Goal: Check status: Check status

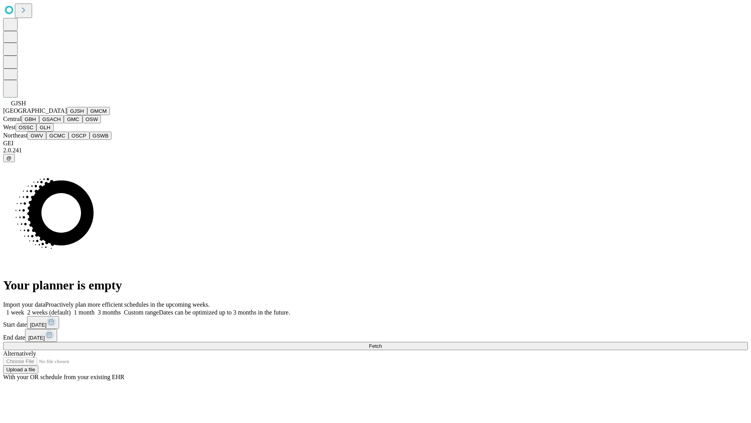
click at [67, 115] on button "GJSH" at bounding box center [77, 111] width 20 height 8
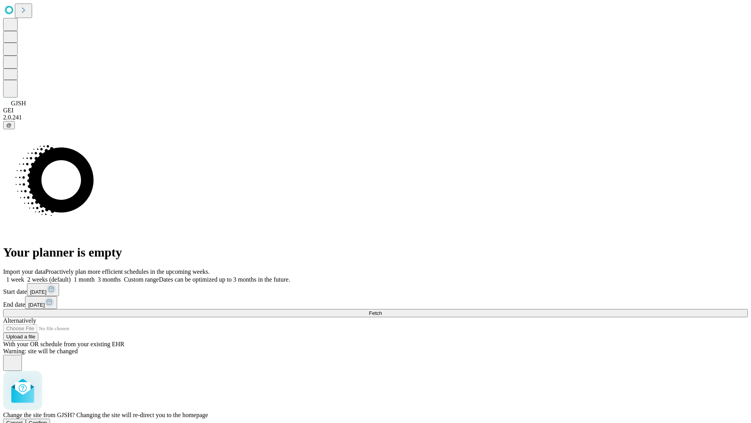
click at [47, 419] on span "Confirm" at bounding box center [38, 422] width 18 height 6
click at [24, 276] on label "1 week" at bounding box center [13, 279] width 21 height 7
click at [382, 310] on span "Fetch" at bounding box center [375, 313] width 13 height 6
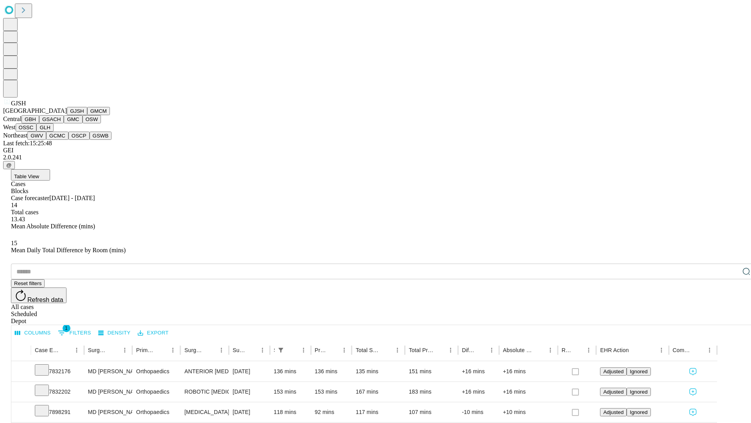
click at [87, 115] on button "GMCM" at bounding box center [98, 111] width 23 height 8
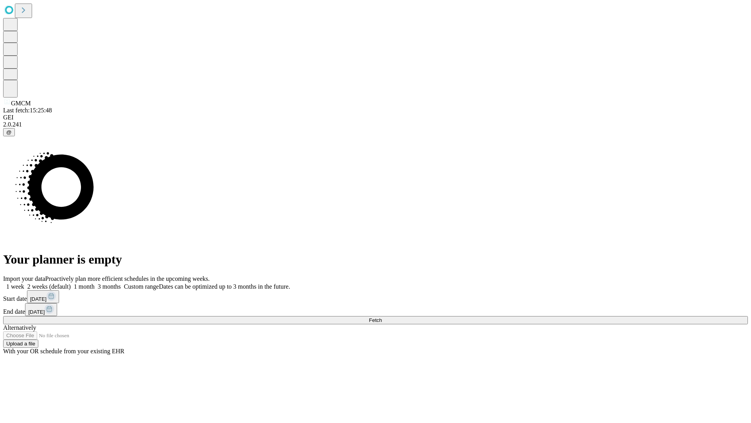
click at [24, 283] on label "1 week" at bounding box center [13, 286] width 21 height 7
click at [382, 317] on span "Fetch" at bounding box center [375, 320] width 13 height 6
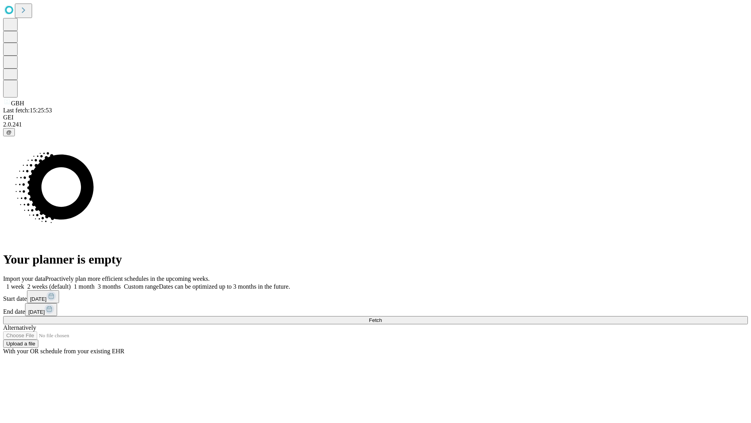
click at [24, 283] on label "1 week" at bounding box center [13, 286] width 21 height 7
click at [382, 317] on span "Fetch" at bounding box center [375, 320] width 13 height 6
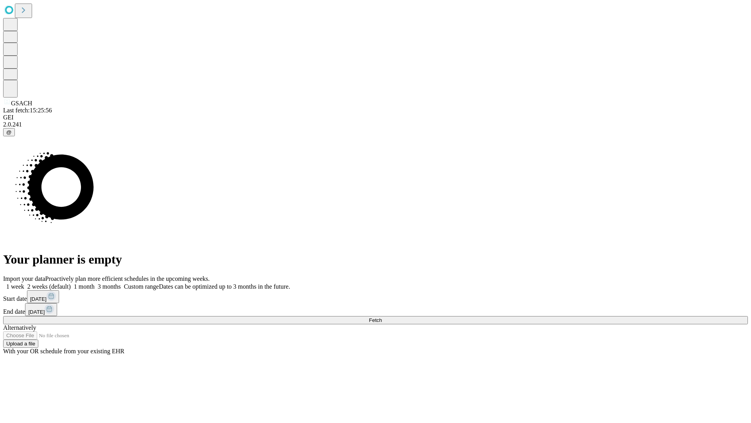
click at [24, 283] on label "1 week" at bounding box center [13, 286] width 21 height 7
click at [382, 317] on span "Fetch" at bounding box center [375, 320] width 13 height 6
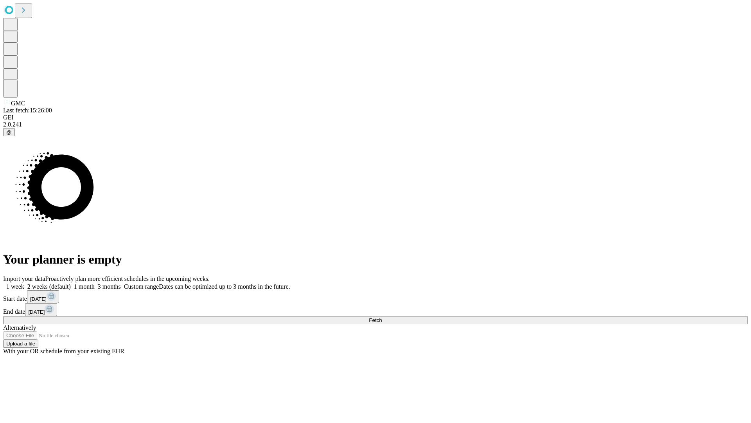
click at [24, 283] on label "1 week" at bounding box center [13, 286] width 21 height 7
click at [382, 317] on span "Fetch" at bounding box center [375, 320] width 13 height 6
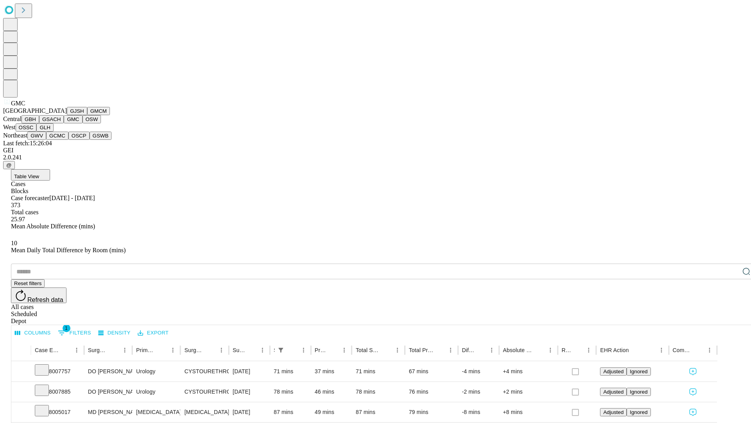
click at [83, 123] on button "OSW" at bounding box center [92, 119] width 19 height 8
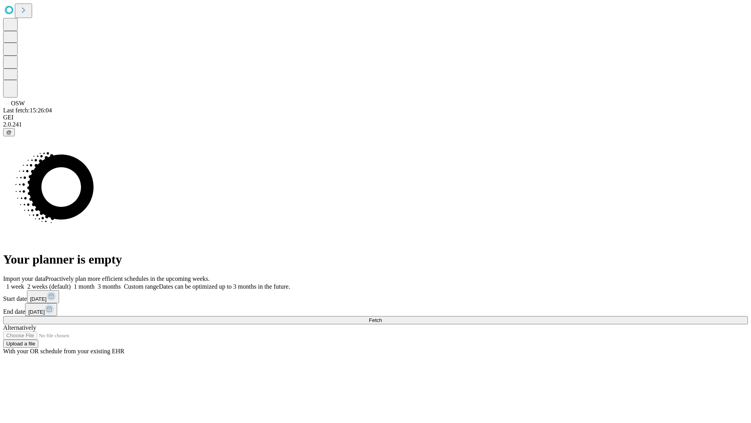
click at [24, 283] on label "1 week" at bounding box center [13, 286] width 21 height 7
click at [382, 317] on span "Fetch" at bounding box center [375, 320] width 13 height 6
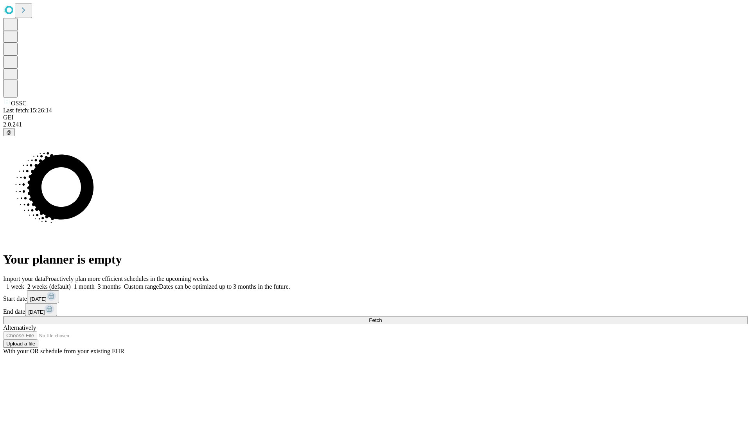
click at [382, 317] on span "Fetch" at bounding box center [375, 320] width 13 height 6
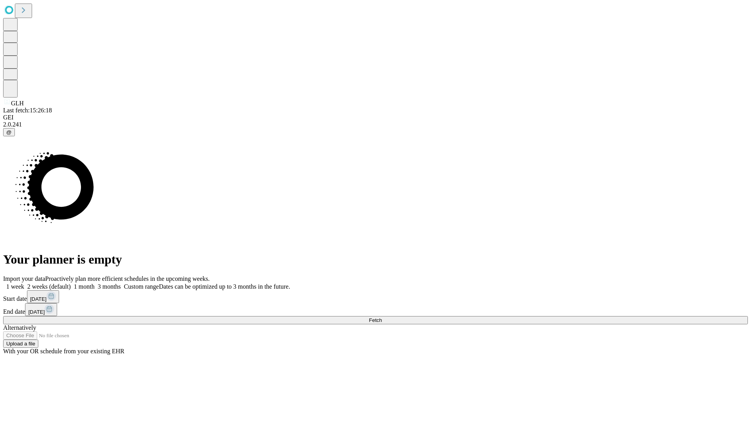
click at [382, 317] on span "Fetch" at bounding box center [375, 320] width 13 height 6
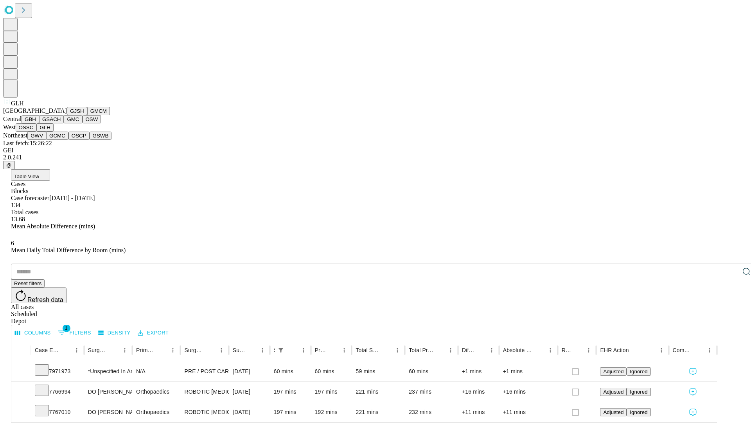
click at [46, 140] on button "GWV" at bounding box center [36, 135] width 19 height 8
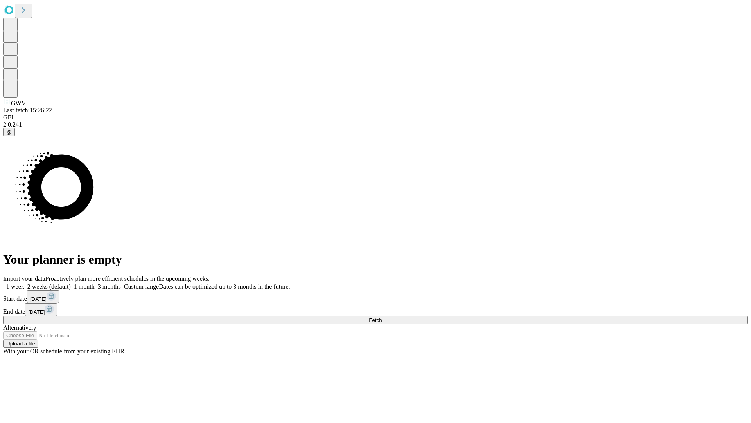
click at [24, 283] on label "1 week" at bounding box center [13, 286] width 21 height 7
click at [382, 317] on span "Fetch" at bounding box center [375, 320] width 13 height 6
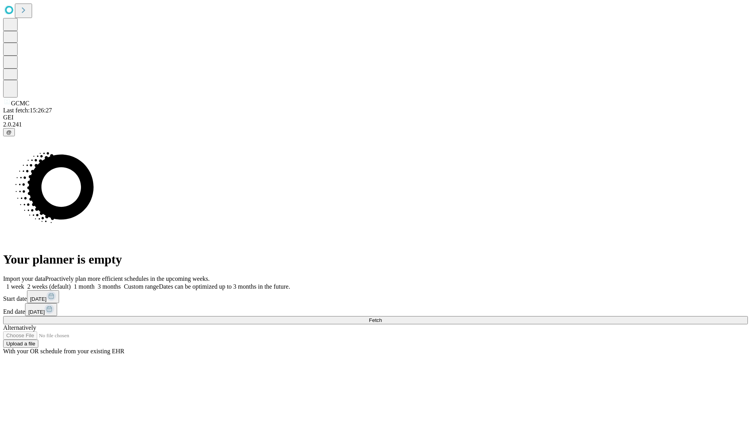
click at [24, 283] on label "1 week" at bounding box center [13, 286] width 21 height 7
click at [382, 317] on span "Fetch" at bounding box center [375, 320] width 13 height 6
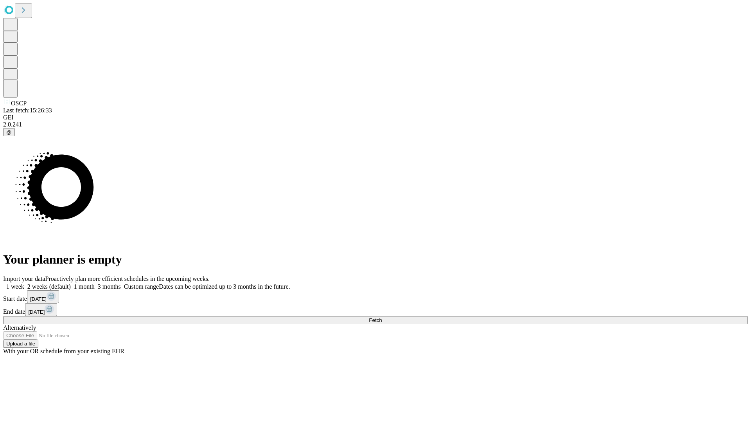
click at [24, 283] on label "1 week" at bounding box center [13, 286] width 21 height 7
click at [382, 317] on span "Fetch" at bounding box center [375, 320] width 13 height 6
